Goal: Task Accomplishment & Management: Use online tool/utility

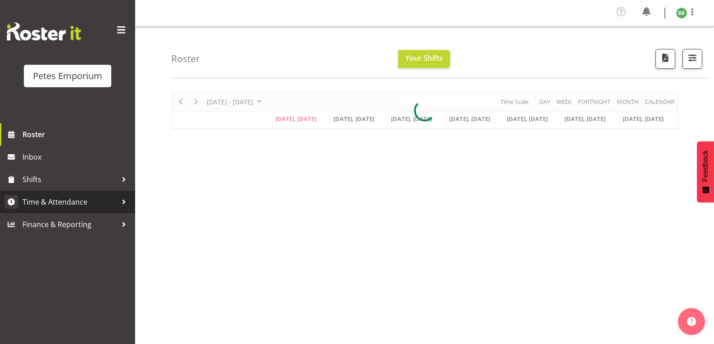
click at [69, 200] on span "Time & Attendance" at bounding box center [70, 202] width 95 height 14
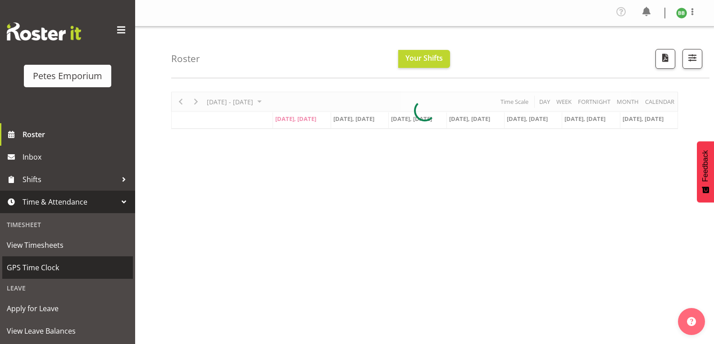
click at [62, 271] on span "GPS Time Clock" at bounding box center [68, 268] width 122 height 14
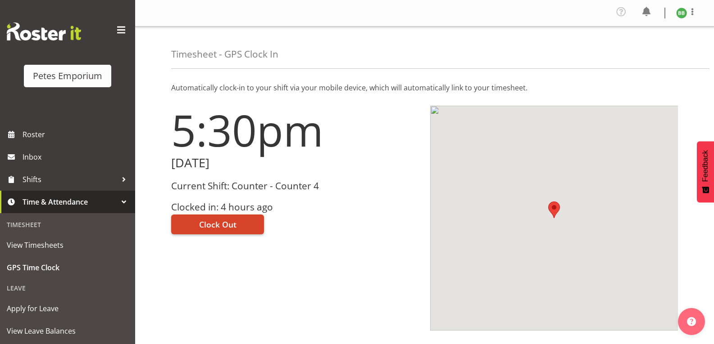
click at [217, 226] on span "Clock Out" at bounding box center [217, 225] width 37 height 12
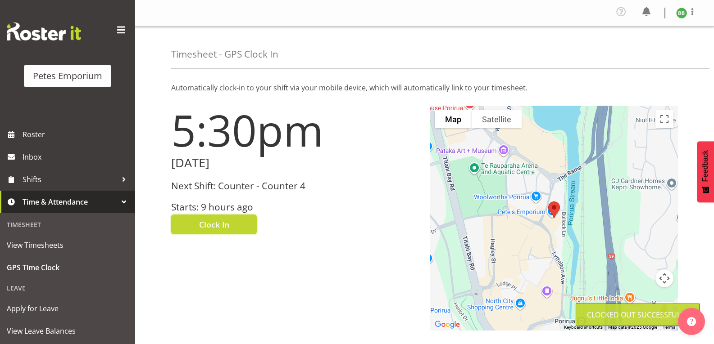
click at [677, 15] on img at bounding box center [681, 13] width 11 height 11
click at [635, 49] on link "Log Out" at bounding box center [654, 49] width 86 height 16
